Goal: Task Accomplishment & Management: Use online tool/utility

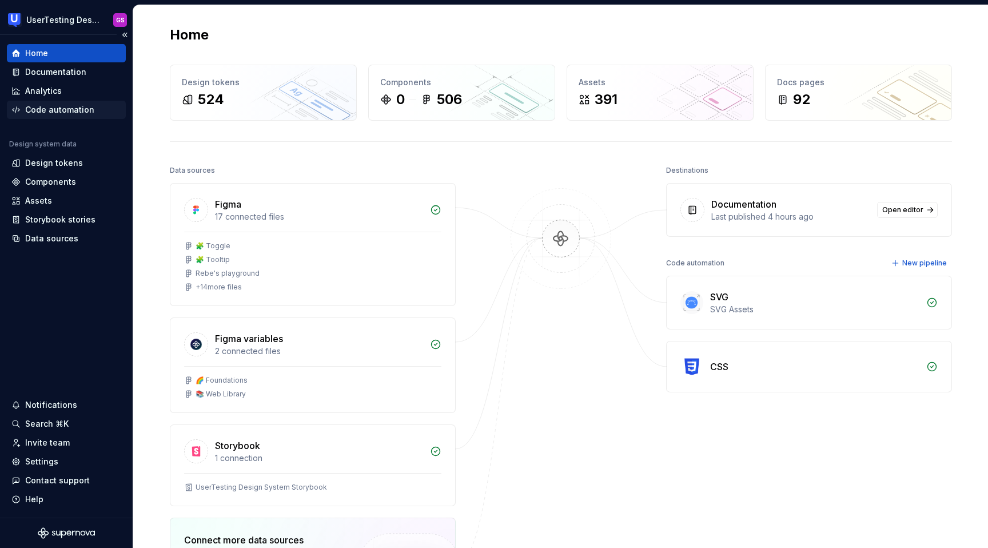
click at [58, 106] on div "Code automation" at bounding box center [59, 109] width 69 height 11
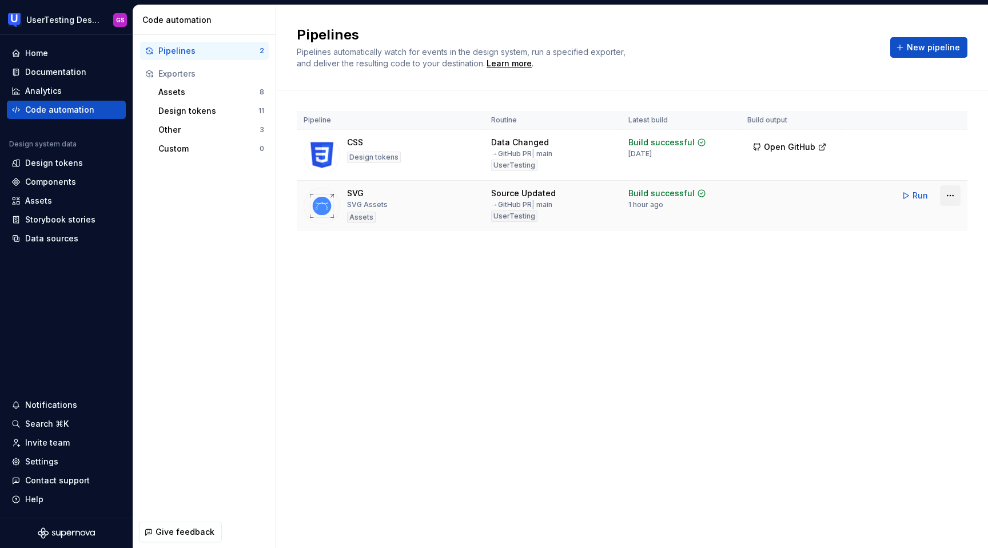
click at [953, 194] on html "UserTesting Design System GS Home Documentation Analytics Code automation Desig…" at bounding box center [494, 274] width 988 height 548
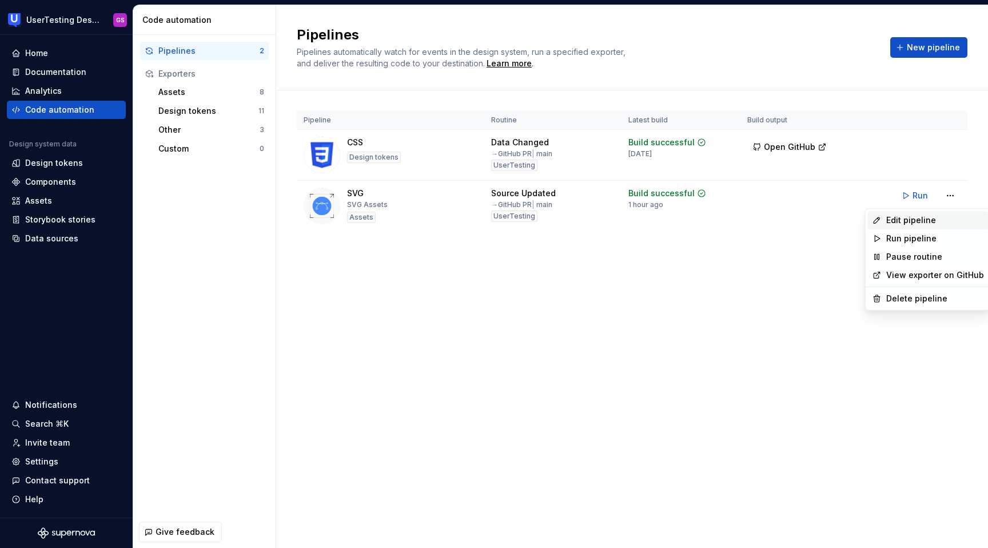
click at [906, 223] on div "Edit pipeline" at bounding box center [935, 219] width 98 height 11
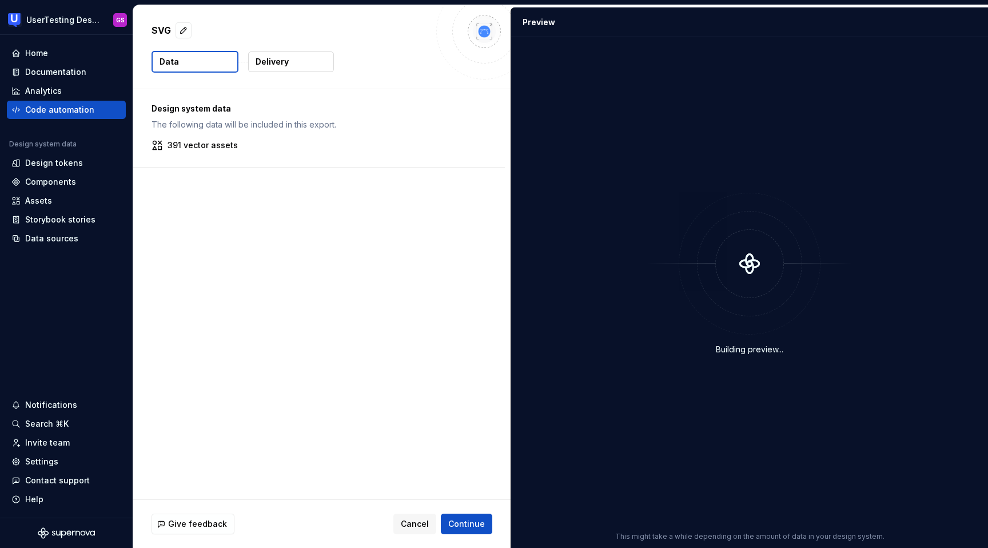
click at [361, 106] on p "Design system data" at bounding box center [319, 108] width 335 height 11
click at [345, 128] on p "The following data will be included in this export." at bounding box center [319, 124] width 335 height 11
click at [467, 522] on span "Continue" at bounding box center [466, 523] width 37 height 11
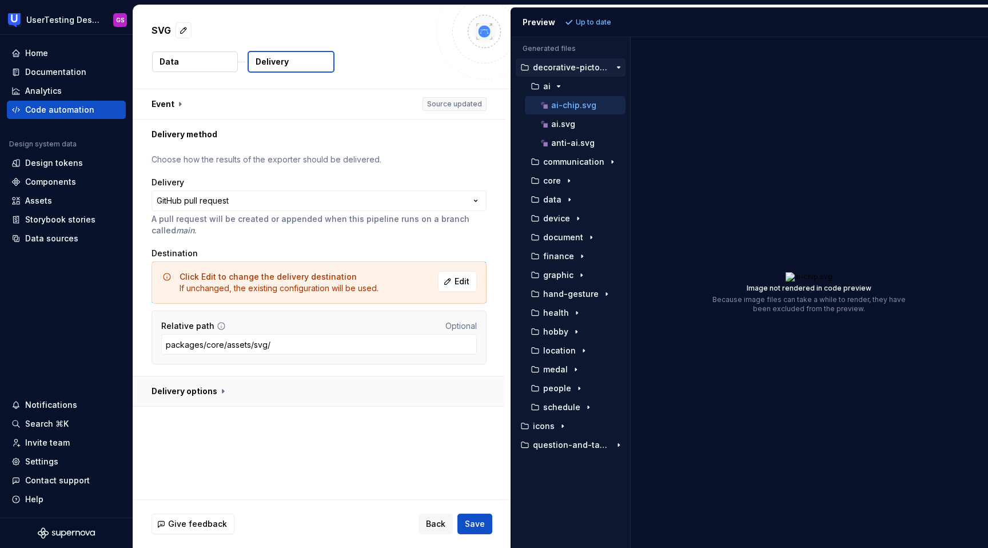
click at [204, 389] on button "button" at bounding box center [319, 391] width 372 height 30
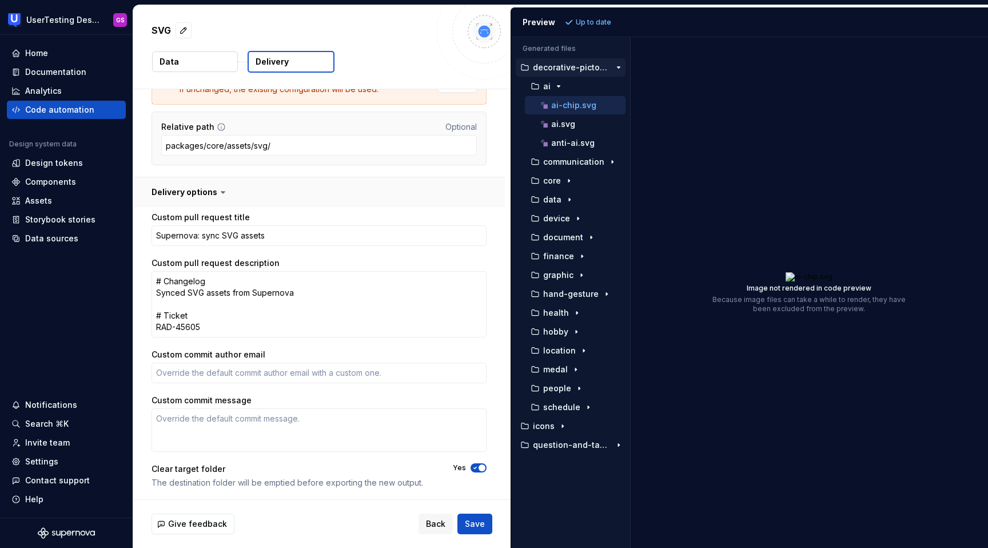
scroll to position [200, 0]
click at [221, 188] on icon at bounding box center [222, 190] width 11 height 11
click at [431, 522] on span "Back" at bounding box center [435, 523] width 19 height 11
